Goal: Task Accomplishment & Management: Use online tool/utility

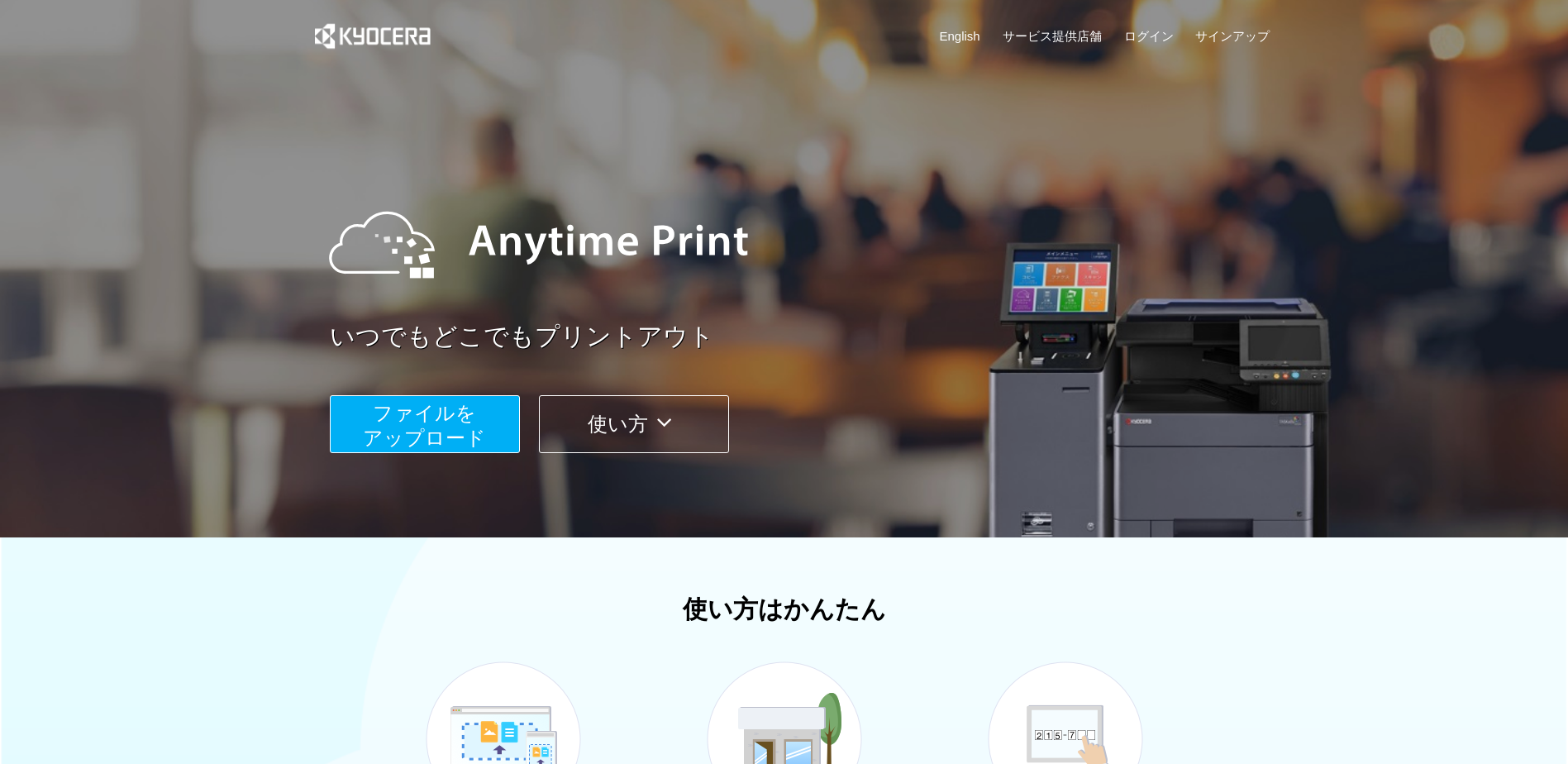
click at [447, 425] on span "ファイルを ​​アップロード" at bounding box center [424, 425] width 123 height 47
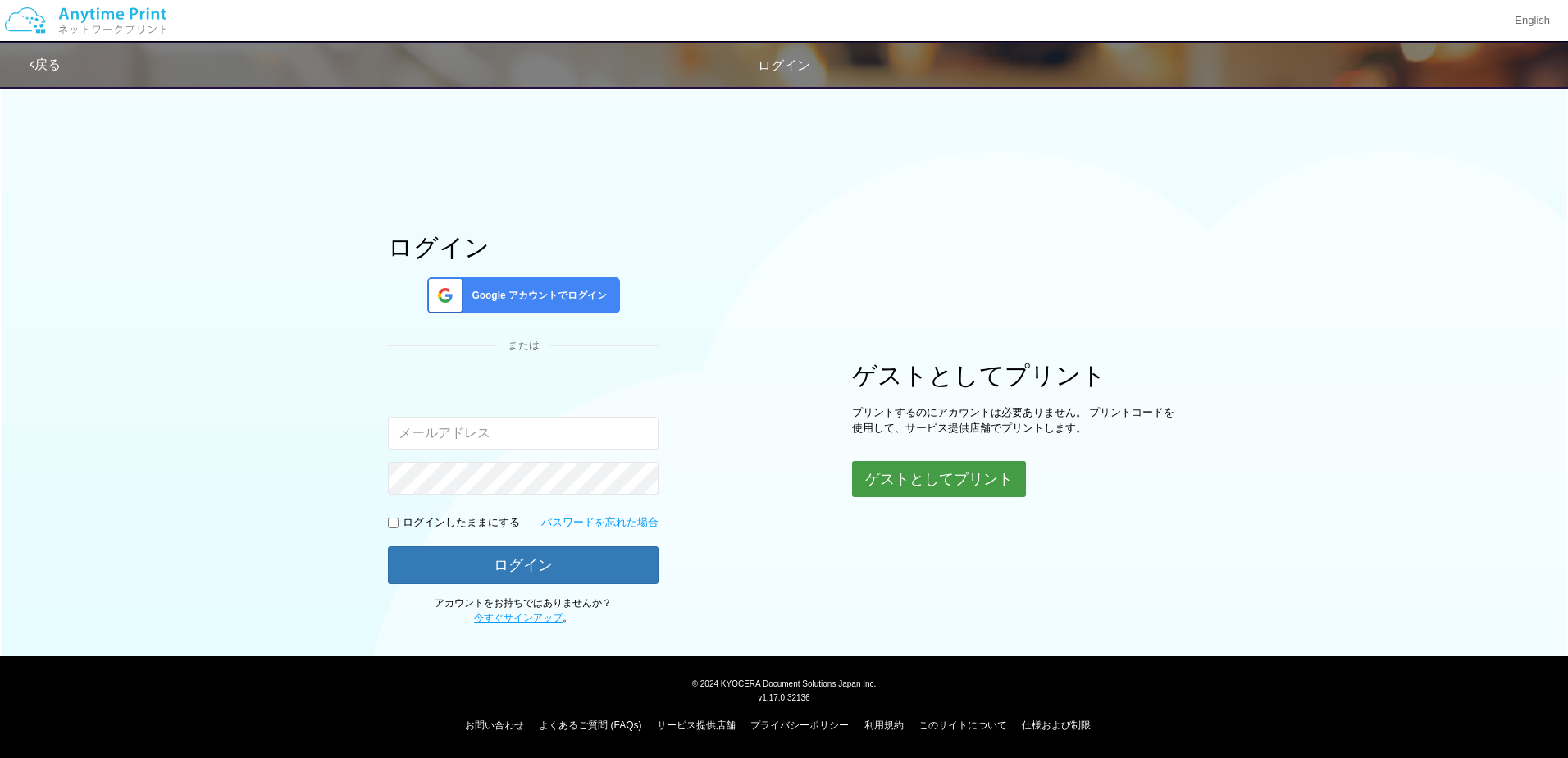
click at [987, 484] on button "ゲストとしてプリント" at bounding box center [938, 480] width 174 height 36
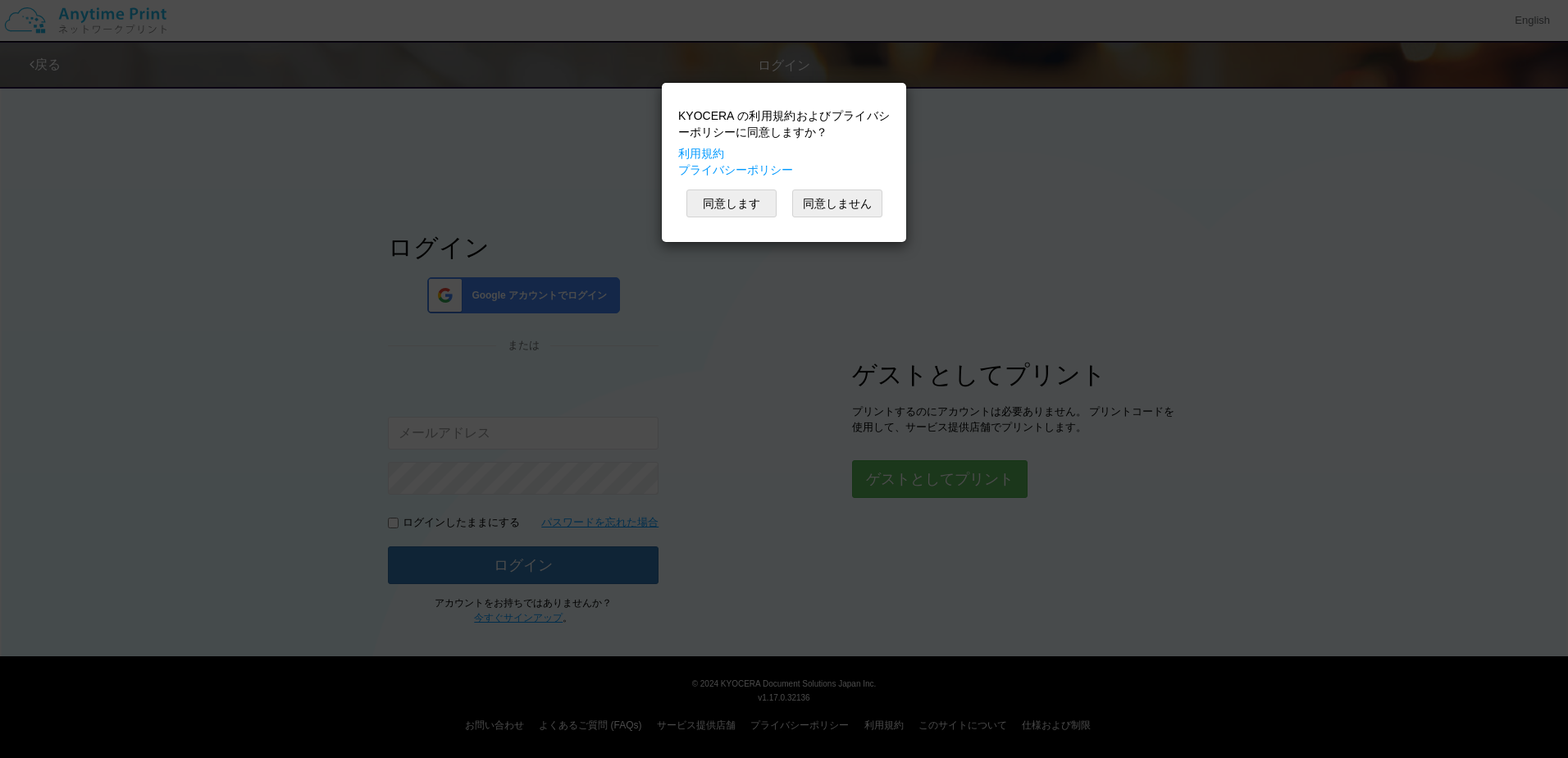
click at [724, 222] on div "KYOCERA の利用規約およびプライバシーポリシーに同意しますか？ 利用規約 プライバシーポリシー 同意します 同意しません" at bounding box center [783, 162] width 228 height 143
click at [724, 209] on button "同意します" at bounding box center [731, 204] width 91 height 28
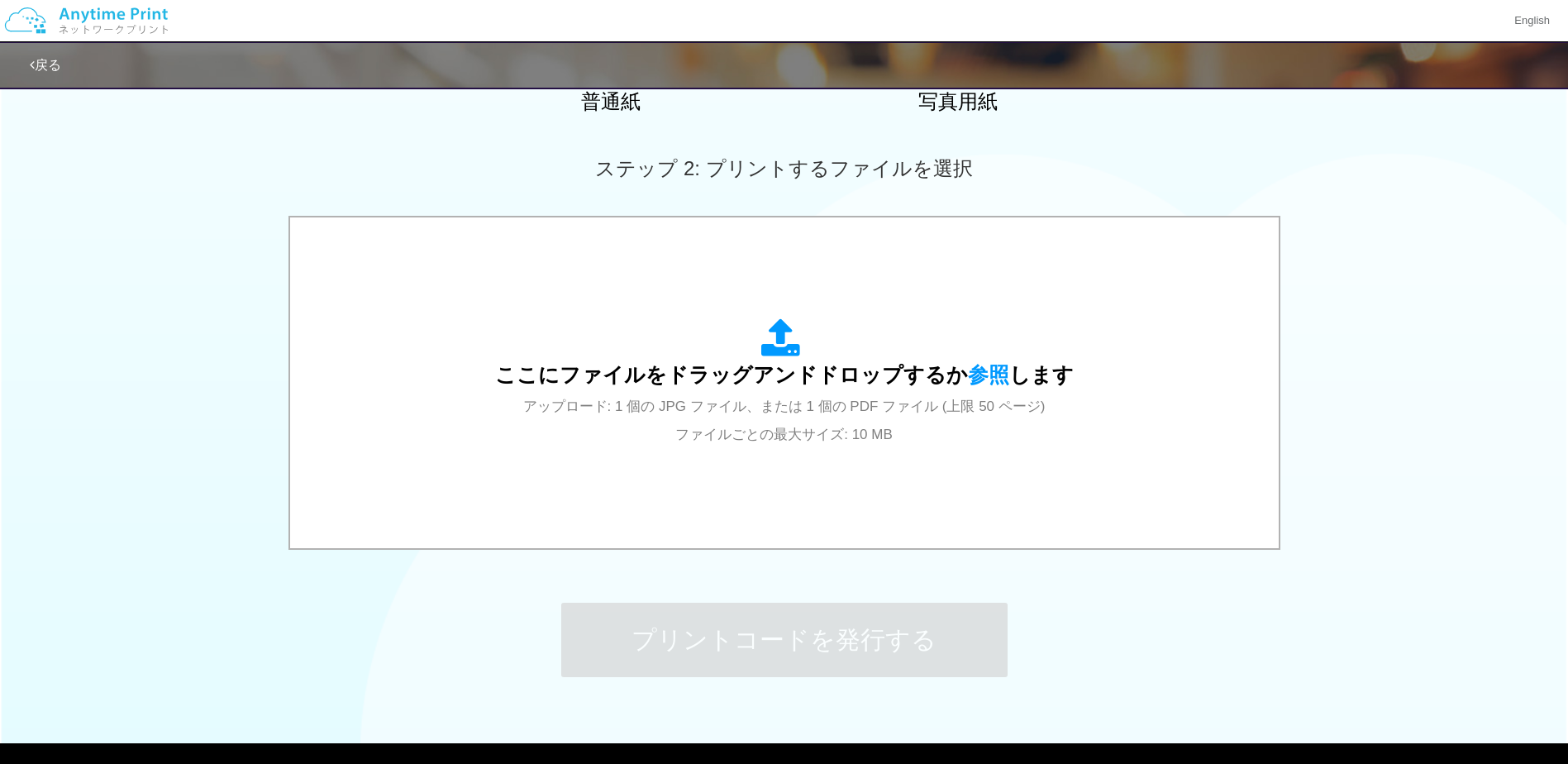
scroll to position [414, 0]
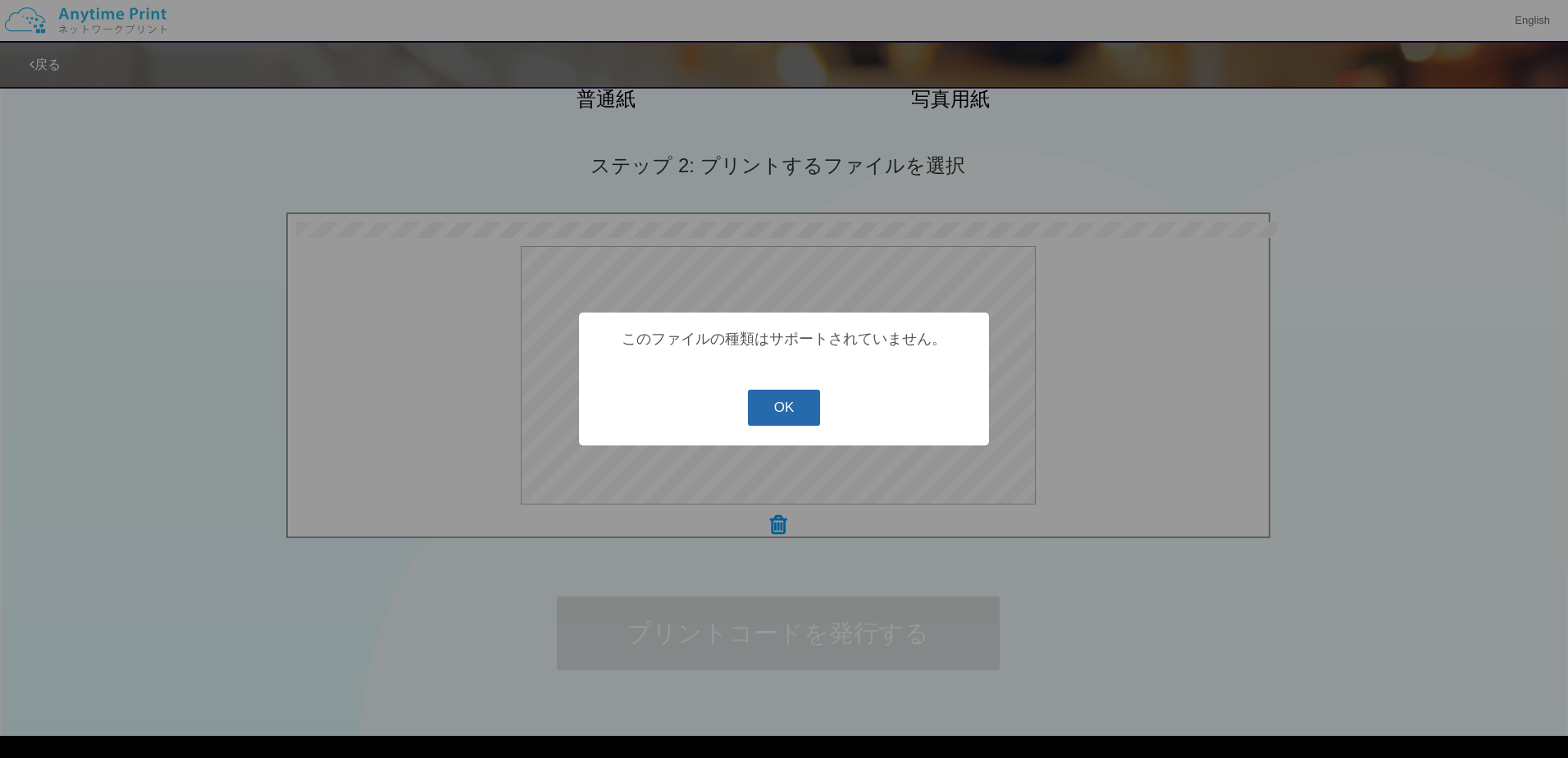
click at [796, 402] on button "OK" at bounding box center [784, 408] width 73 height 36
